Goal: Information Seeking & Learning: Learn about a topic

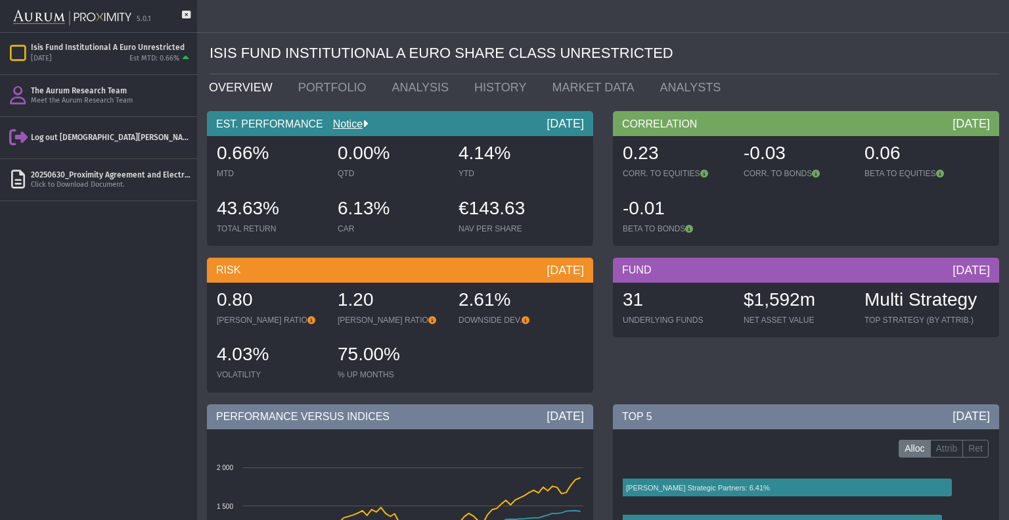
click at [51, 18] on img at bounding box center [72, 17] width 118 height 29
click at [465, 247] on div "EST. PERFORMANCE Notice Aug 2025 0.66% MTD 0.00% QTD 4.14% YTD 43.63% TOTAL RET…" at bounding box center [400, 181] width 406 height 141
